Goal: Information Seeking & Learning: Learn about a topic

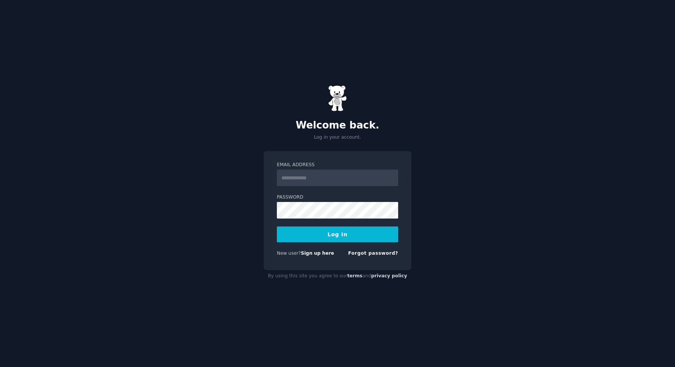
click at [342, 182] on input "Email Address" at bounding box center [337, 177] width 121 height 17
type input "**********"
click at [342, 220] on form "**********" at bounding box center [337, 211] width 121 height 98
click at [357, 231] on button "Log In" at bounding box center [337, 234] width 121 height 16
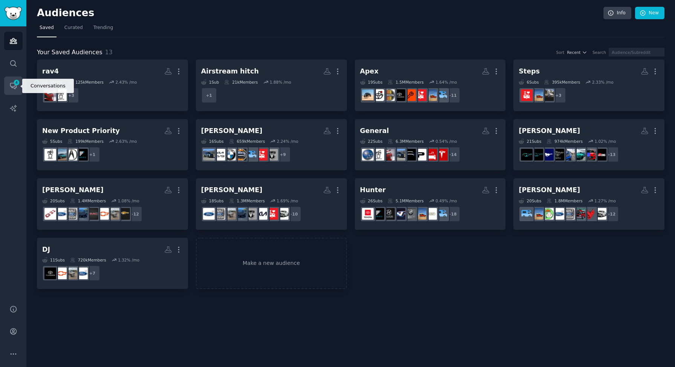
click at [14, 88] on icon "Sidebar" at bounding box center [13, 86] width 6 height 6
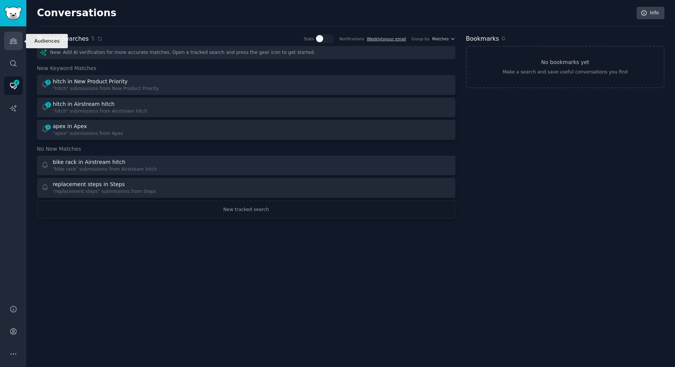
click at [16, 40] on icon "Sidebar" at bounding box center [13, 40] width 7 height 5
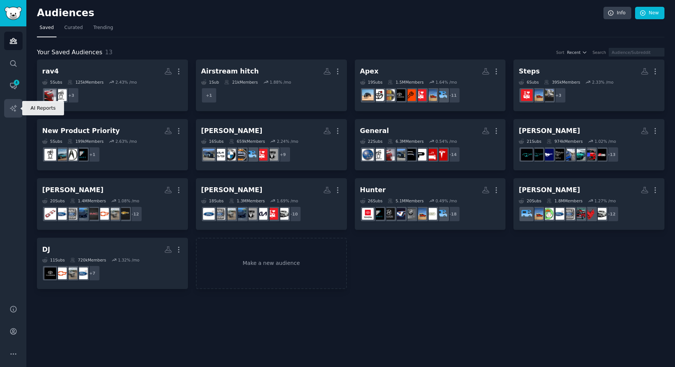
click at [11, 110] on icon "Sidebar" at bounding box center [13, 108] width 8 height 8
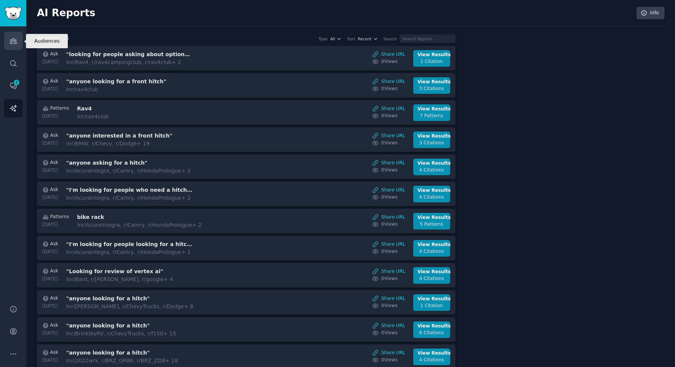
click at [10, 46] on link "Audiences" at bounding box center [13, 41] width 18 height 18
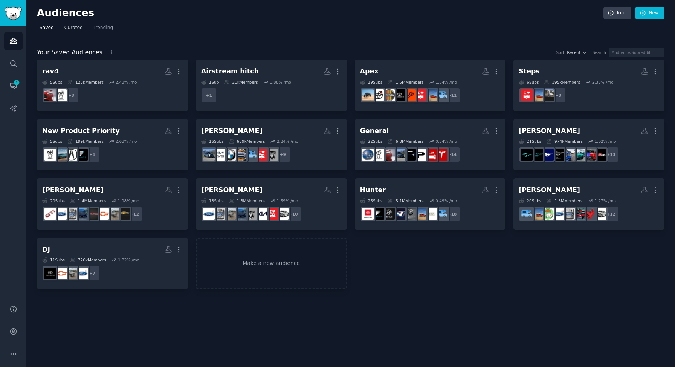
click at [67, 33] on link "Curated" at bounding box center [74, 29] width 24 height 15
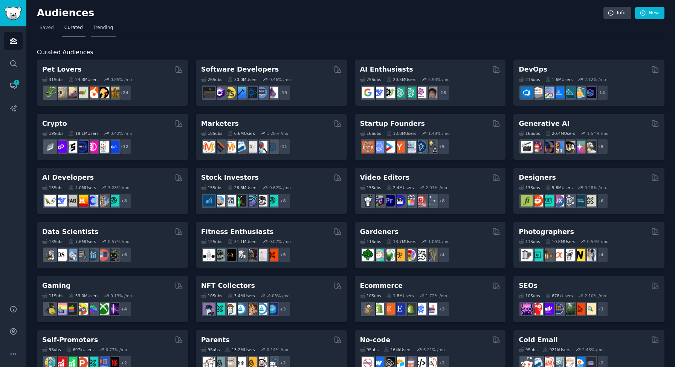
click at [101, 32] on link "Trending" at bounding box center [103, 29] width 25 height 15
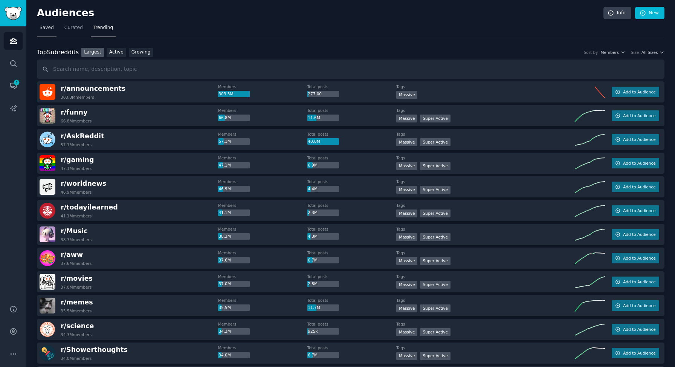
click at [47, 32] on link "Saved" at bounding box center [47, 29] width 20 height 15
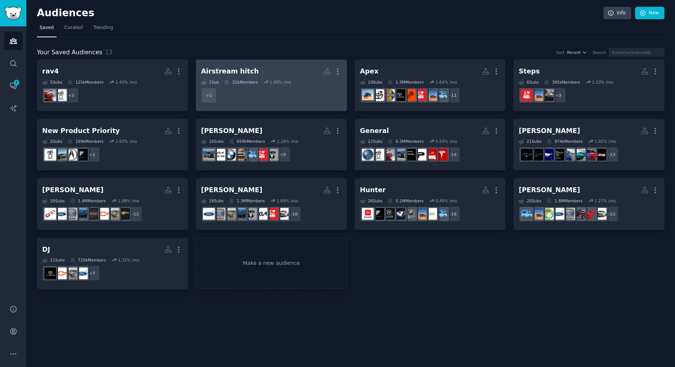
click at [279, 107] on link "Airstream hitch More 1 Sub 21k Members 1.88 % /mo + 1" at bounding box center [271, 85] width 151 height 52
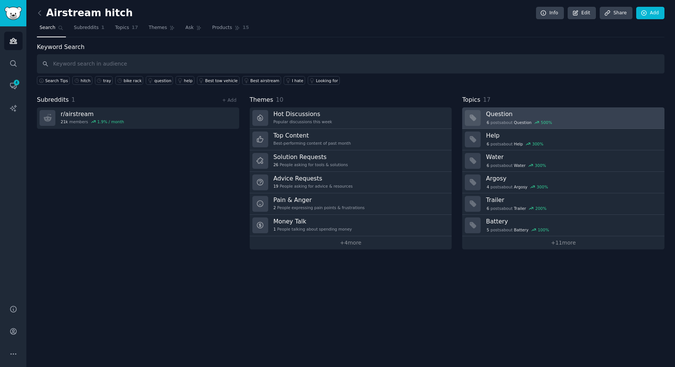
click at [561, 120] on div "6 post s about Question 500 %" at bounding box center [572, 122] width 173 height 7
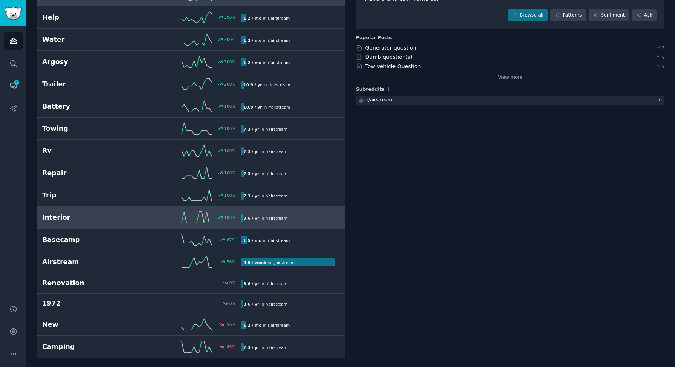
scroll to position [96, 0]
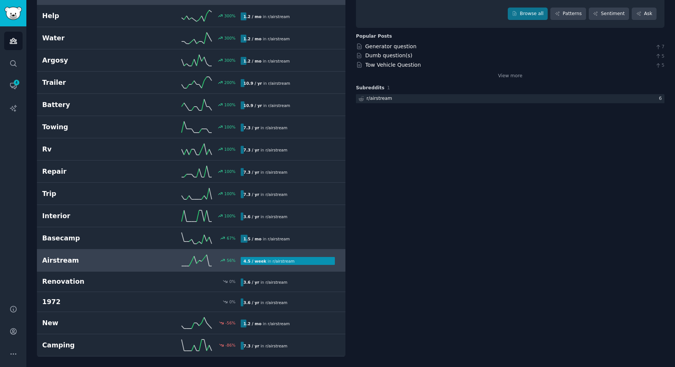
click at [109, 263] on h2 "Airstream" at bounding box center [91, 260] width 99 height 9
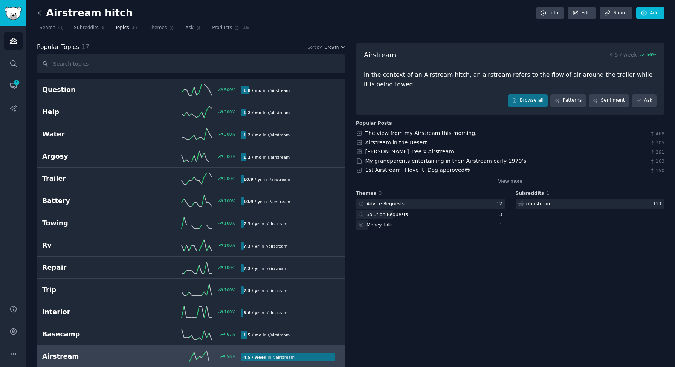
click at [43, 13] on icon at bounding box center [40, 13] width 8 height 8
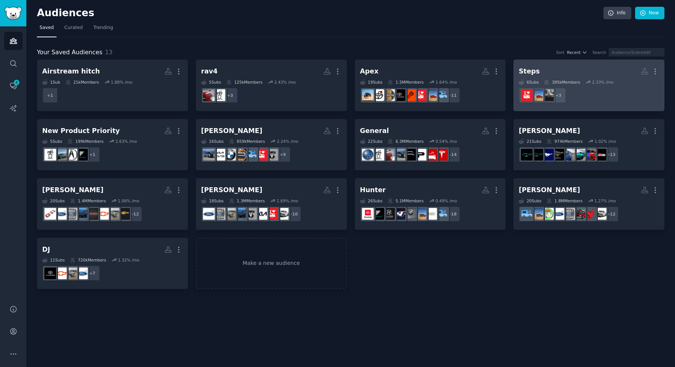
click at [560, 68] on h2 "Steps More" at bounding box center [589, 71] width 140 height 13
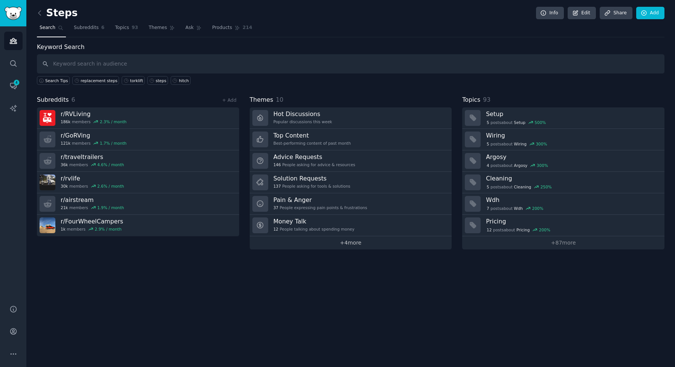
click at [372, 244] on link "+ 4 more" at bounding box center [351, 242] width 202 height 13
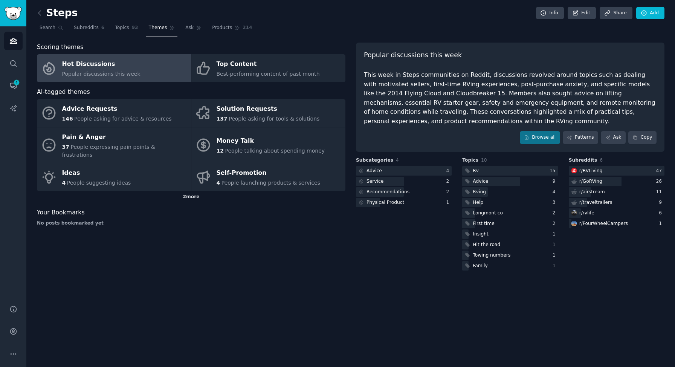
click at [193, 191] on div "2 more" at bounding box center [191, 197] width 308 height 12
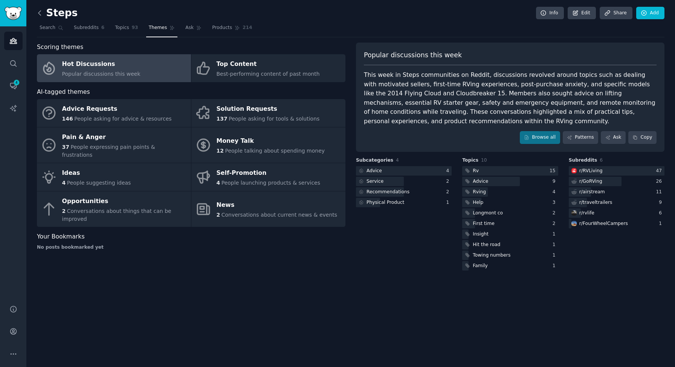
click at [38, 17] on icon at bounding box center [40, 13] width 8 height 8
